Goal: Task Accomplishment & Management: Manage account settings

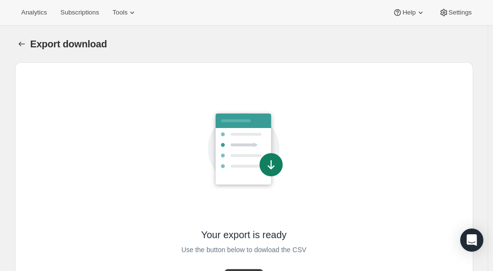
scroll to position [43, 0]
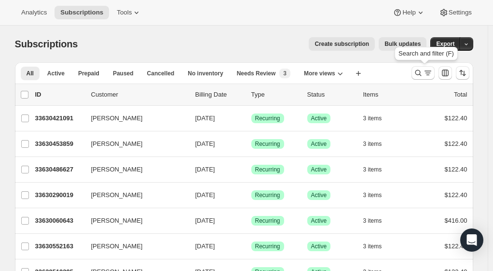
click at [420, 74] on icon "Search and filter results" at bounding box center [418, 73] width 6 height 6
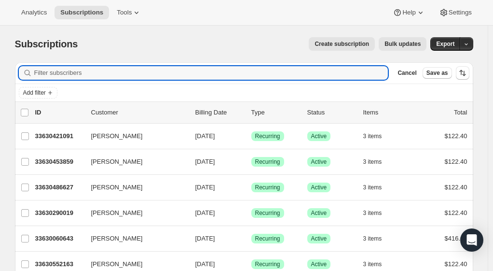
click at [72, 71] on input "Filter subscribers" at bounding box center [211, 73] width 354 height 14
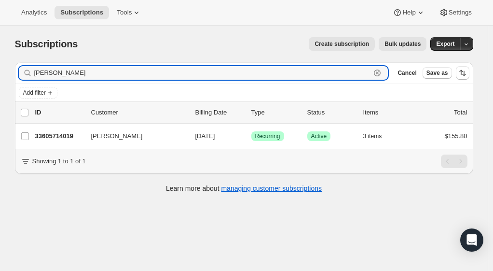
type input "[PERSON_NAME]"
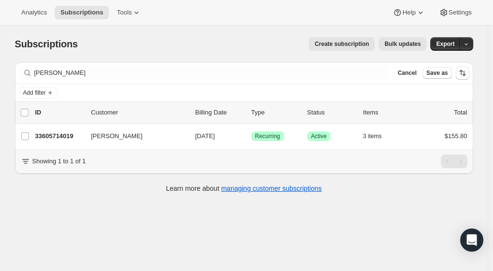
click at [57, 140] on p "33605714019" at bounding box center [59, 136] width 48 height 10
